Goal: Task Accomplishment & Management: Manage account settings

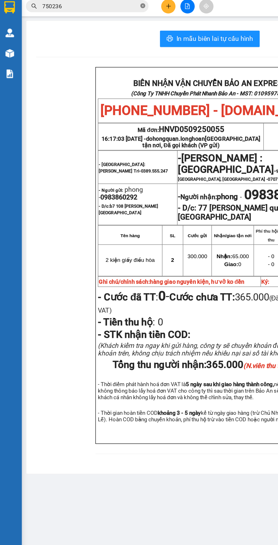
click at [102, 8] on icon "close-circle" at bounding box center [100, 6] width 3 height 3
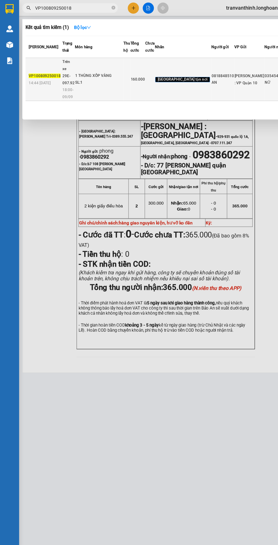
type input "VP100809250018"
click at [94, 71] on div "1 THÙNG XỐP VÀNG" at bounding box center [88, 67] width 43 height 6
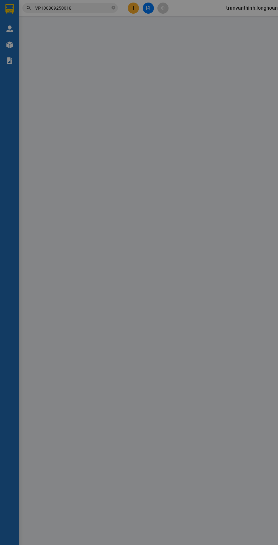
type input "0818848510"
type input "AN"
type input "0354546357"
type input "NỮ"
checkbox input "true"
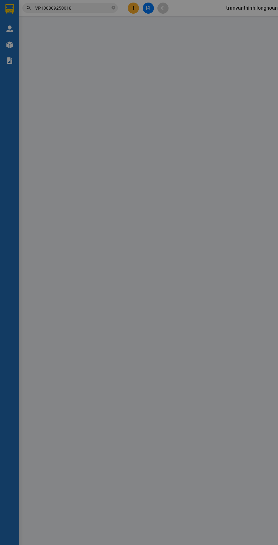
type input "HỘI NGHỊ LẠC HỒNG - 20A LÊ HỒNG PHONG - ĐẰNG LÂM - NGÔ QUYỀN - HẢI PHÒNG"
type input "hàng k bao bể vỡ hư hỏng"
type input "160.000"
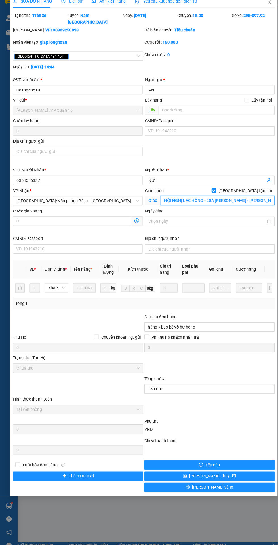
click at [192, 198] on input "HỘI NGHỊ LẠC HỒNG - 20A LÊ HỒNG PHONG - ĐẰNG LÂM - NGÔ QUYỀN - HẢI PHÒNG" at bounding box center [210, 202] width 110 height 9
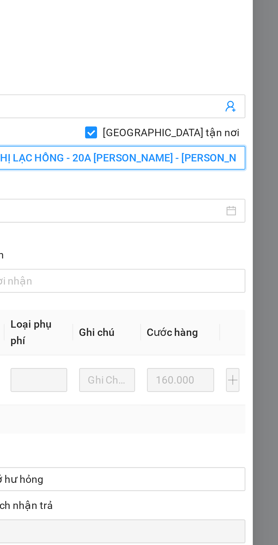
click at [214, 198] on input "HỘI NGHỊ LẠC HỒNG - 20A LÊ HỒNG PHONG - ĐẰNG LÂM - NGÔ QUYỀN - HẢI PHÒNG" at bounding box center [210, 202] width 110 height 9
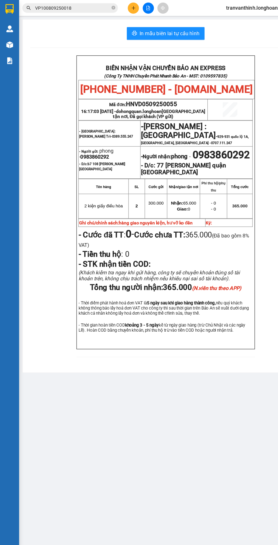
click at [76, 4] on input "VP100809250018" at bounding box center [64, 7] width 67 height 6
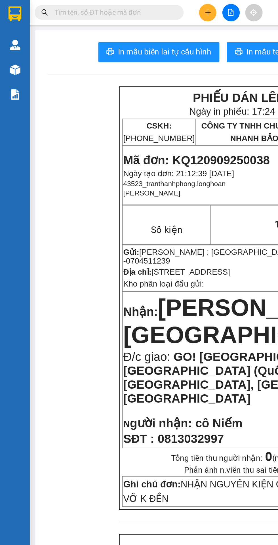
click at [9, 25] on img at bounding box center [9, 26] width 6 height 6
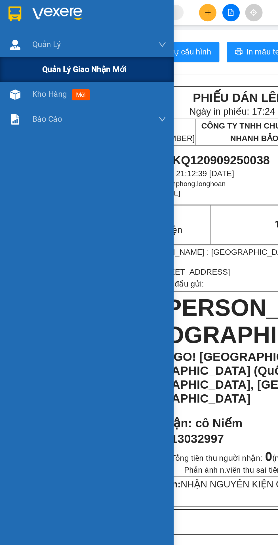
click at [46, 40] on span "Quản lý giao nhận mới" at bounding box center [48, 39] width 48 height 7
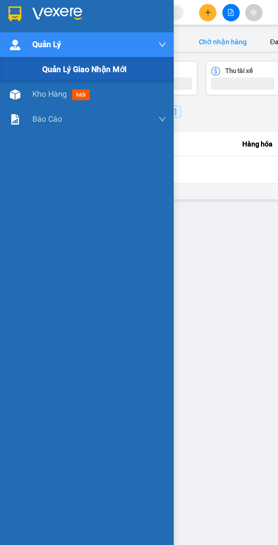
click at [118, 21] on button "Chờ nhận hàng" at bounding box center [127, 23] width 43 height 11
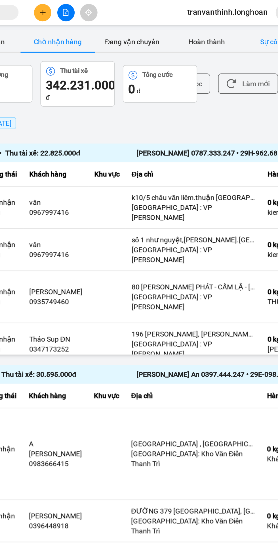
click at [247, 25] on button "Sự cố" at bounding box center [248, 23] width 28 height 11
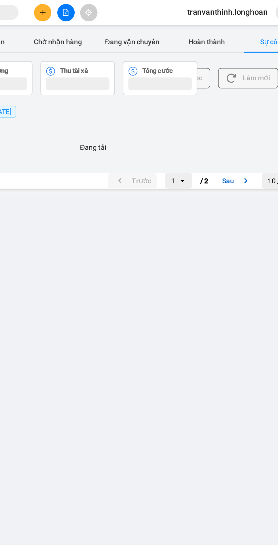
click at [94, 280] on main "ver: 0.0.137 Chưa điều phối Chờ xác nhận Chờ nhận hàng Đang vận chuyển Hoàn thà…" at bounding box center [139, 266] width 278 height 532
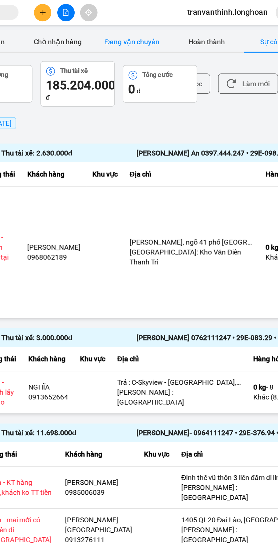
click at [171, 20] on button "Đang vận chuyển" at bounding box center [170, 23] width 43 height 11
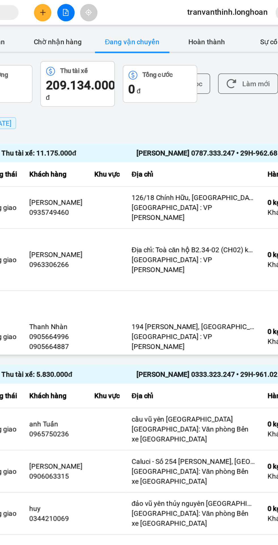
click at [101, 69] on span "[DATE] đến [DATE]" at bounding box center [84, 70] width 31 height 5
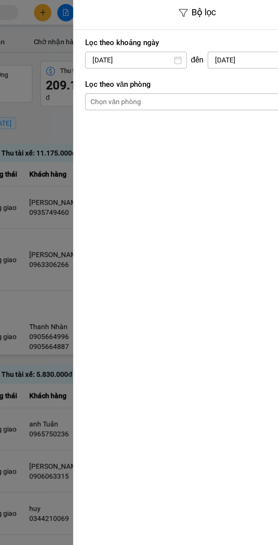
click at [164, 35] on input "[DATE]" at bounding box center [172, 34] width 58 height 9
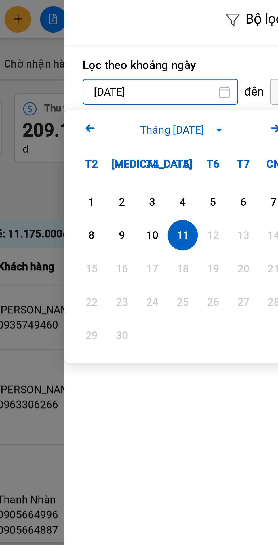
click at [146, 76] on div "1" at bounding box center [146, 75] width 8 height 7
type input "[DATE]"
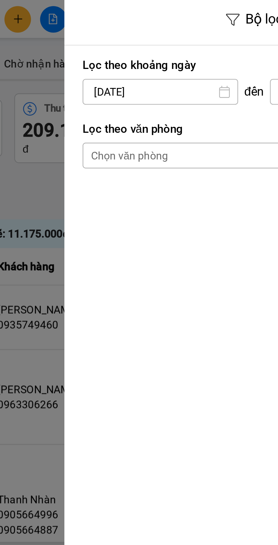
click at [156, 59] on div "Chọn văn phòng" at bounding box center [160, 58] width 29 height 6
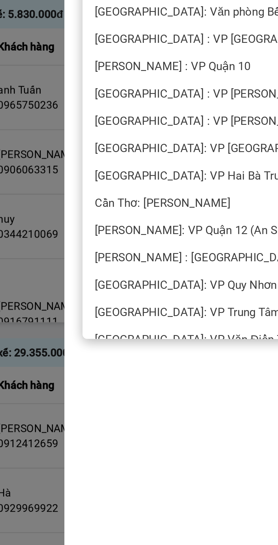
click at [175, 304] on span "[PERSON_NAME] : [GEOGRAPHIC_DATA]" at bounding box center [185, 305] width 77 height 6
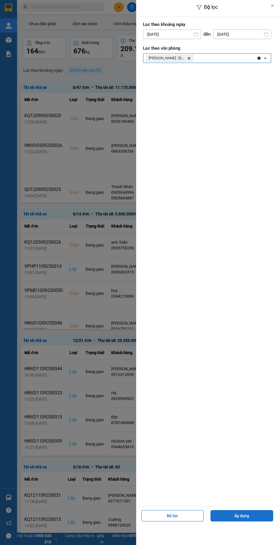
click at [240, 515] on button "Áp dụng" at bounding box center [241, 515] width 63 height 11
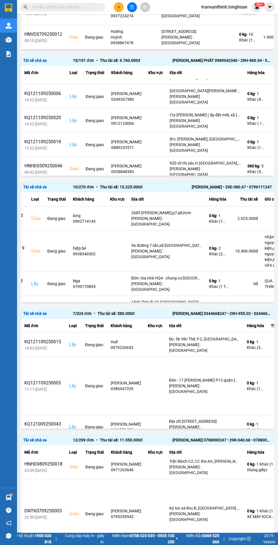
scroll to position [207, 0]
